Goal: Information Seeking & Learning: Learn about a topic

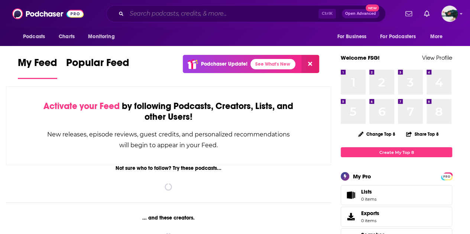
click at [213, 12] on input "Search podcasts, credits, & more..." at bounding box center [223, 14] width 192 height 12
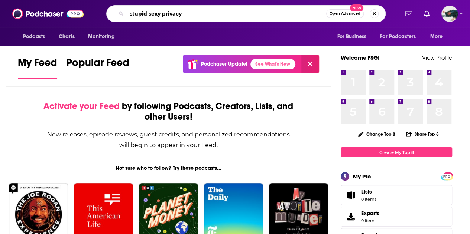
type input "stupid sexy privacy"
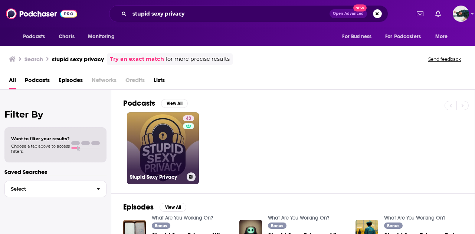
click at [164, 128] on link "43 Stupid Sexy Privacy" at bounding box center [163, 149] width 72 height 72
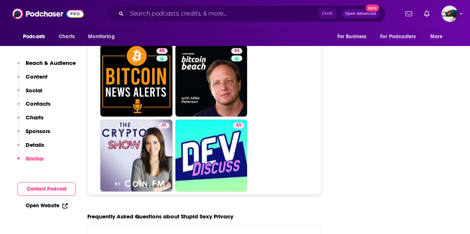
scroll to position [3305, 0]
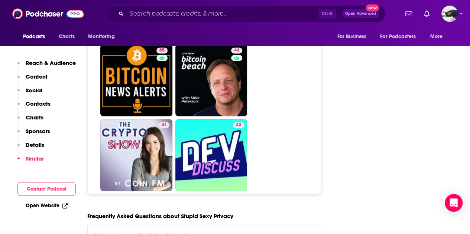
click at [181, 19] on div "Ctrl K Open Advanced New" at bounding box center [245, 13] width 279 height 17
click at [186, 17] on input "Search podcasts, credits, & more..." at bounding box center [223, 14] width 192 height 12
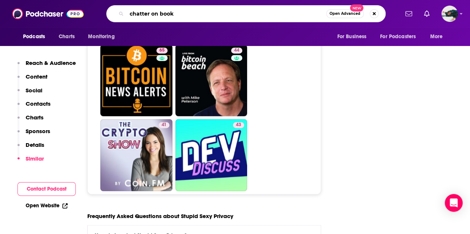
type input "chatter on books"
